Goal: Ask a question

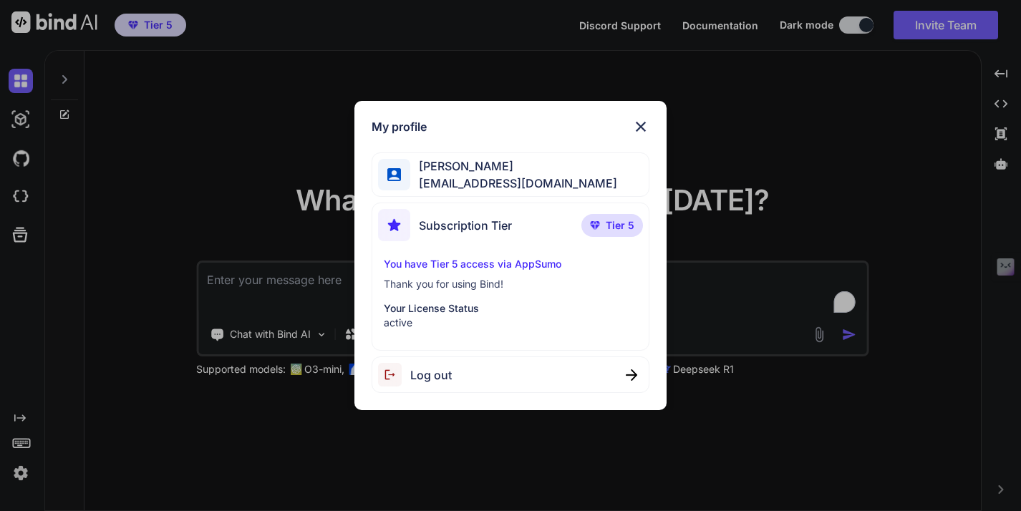
click at [641, 130] on img at bounding box center [640, 126] width 17 height 17
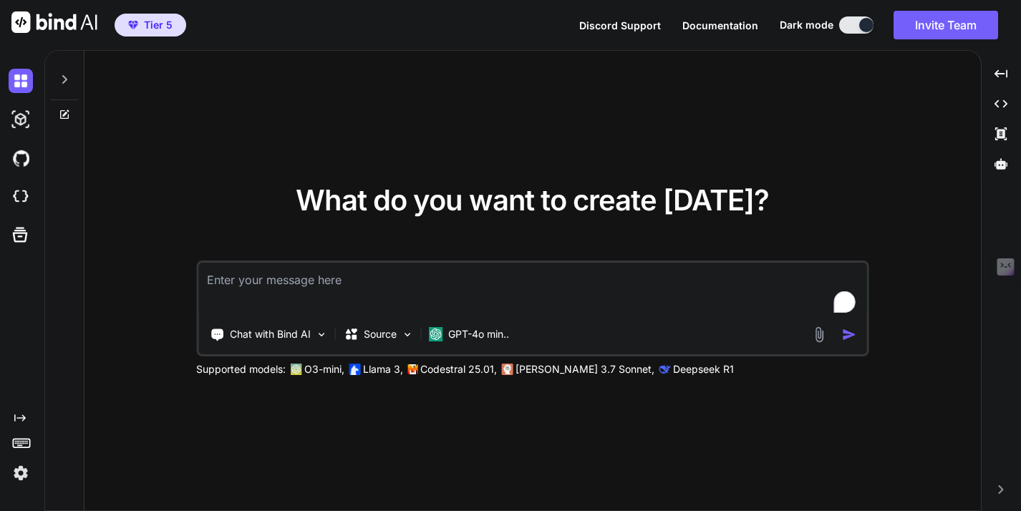
click at [23, 420] on icon at bounding box center [19, 418] width 11 height 7
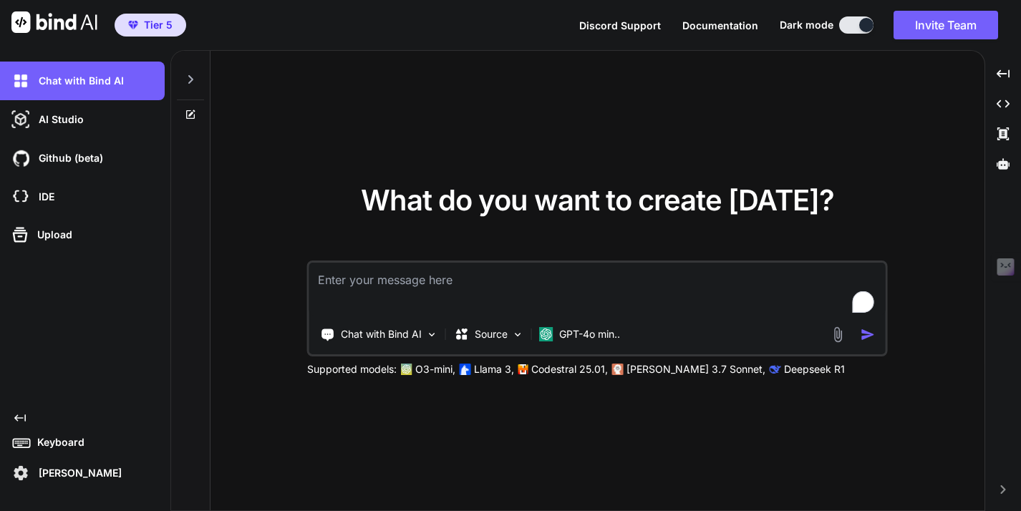
click at [192, 81] on icon at bounding box center [190, 79] width 11 height 11
type textarea "x"
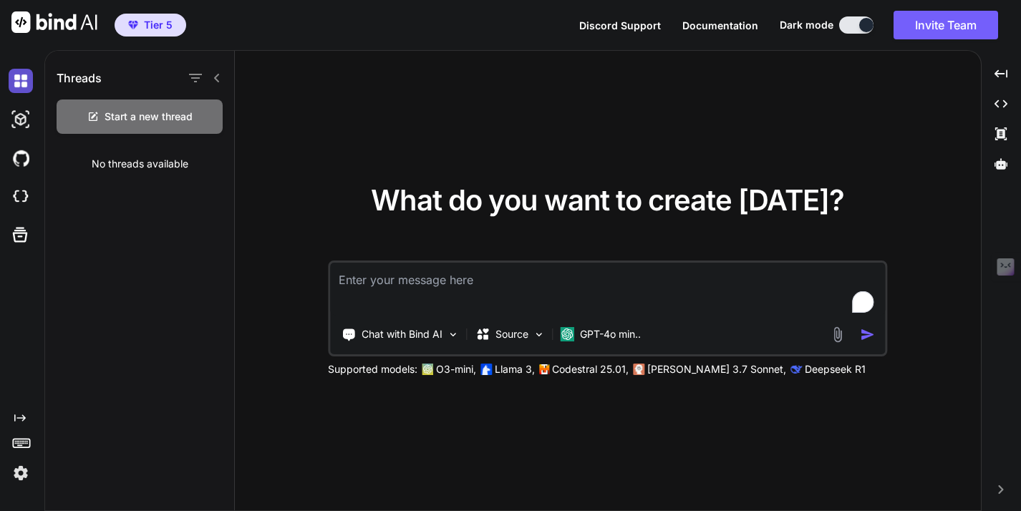
click at [20, 76] on img at bounding box center [21, 81] width 24 height 24
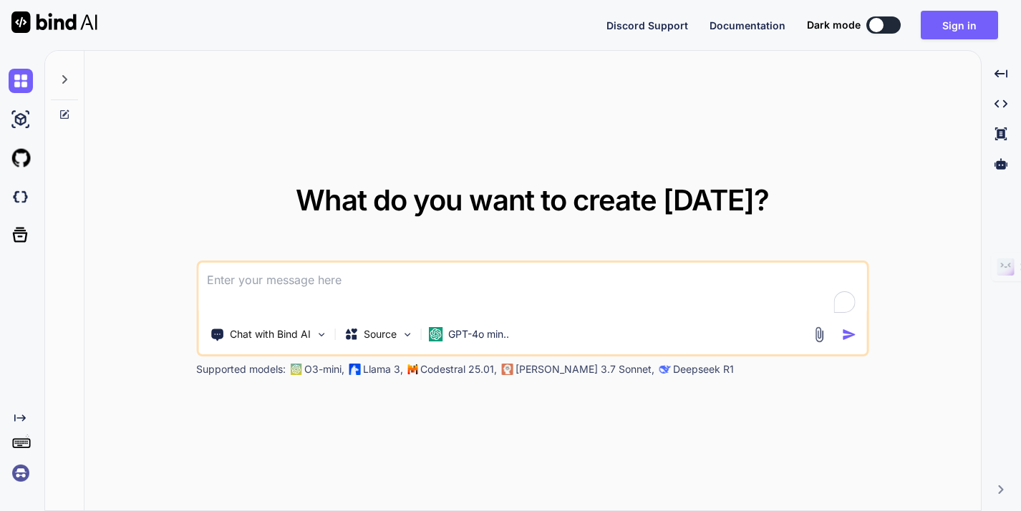
click at [19, 415] on icon "Created with Pixso." at bounding box center [19, 417] width 11 height 11
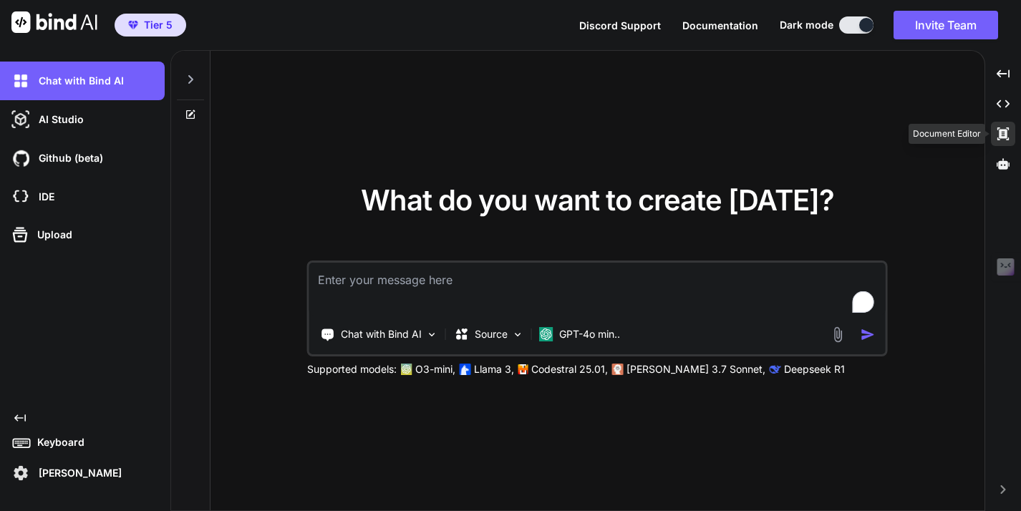
type textarea "x"
click at [713, 29] on span "Documentation" at bounding box center [720, 25] width 76 height 12
